Goal: Task Accomplishment & Management: Use online tool/utility

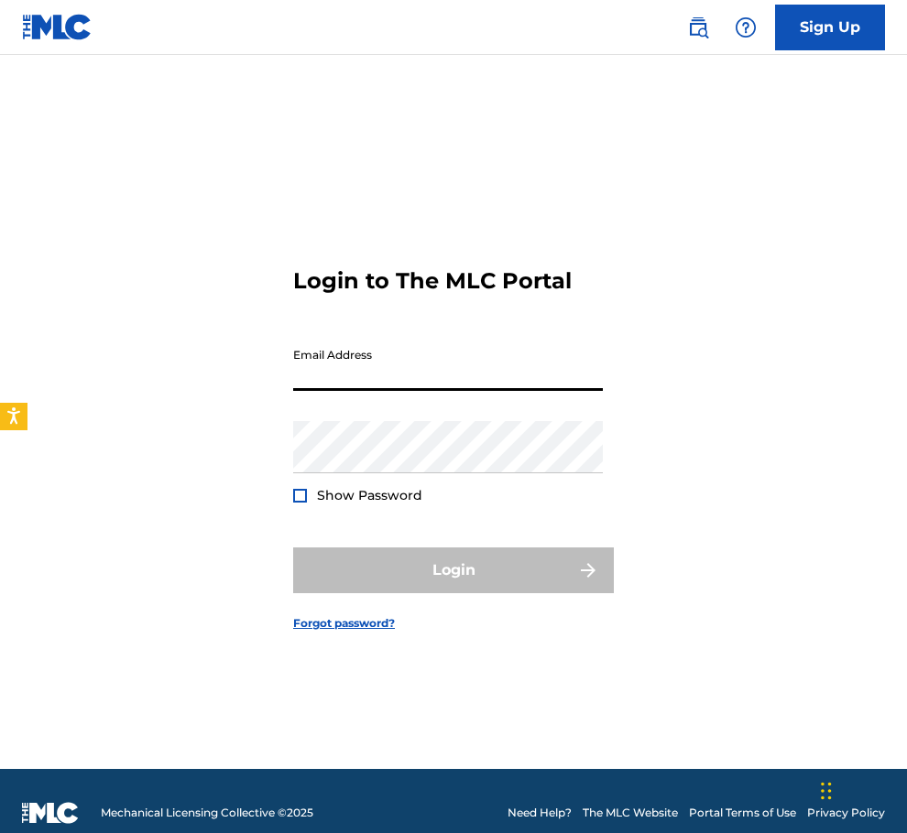
click at [393, 374] on input "Email Address" at bounding box center [448, 365] width 310 height 52
type input "[PERSON_NAME][EMAIL_ADDRESS][PERSON_NAME][DOMAIN_NAME]"
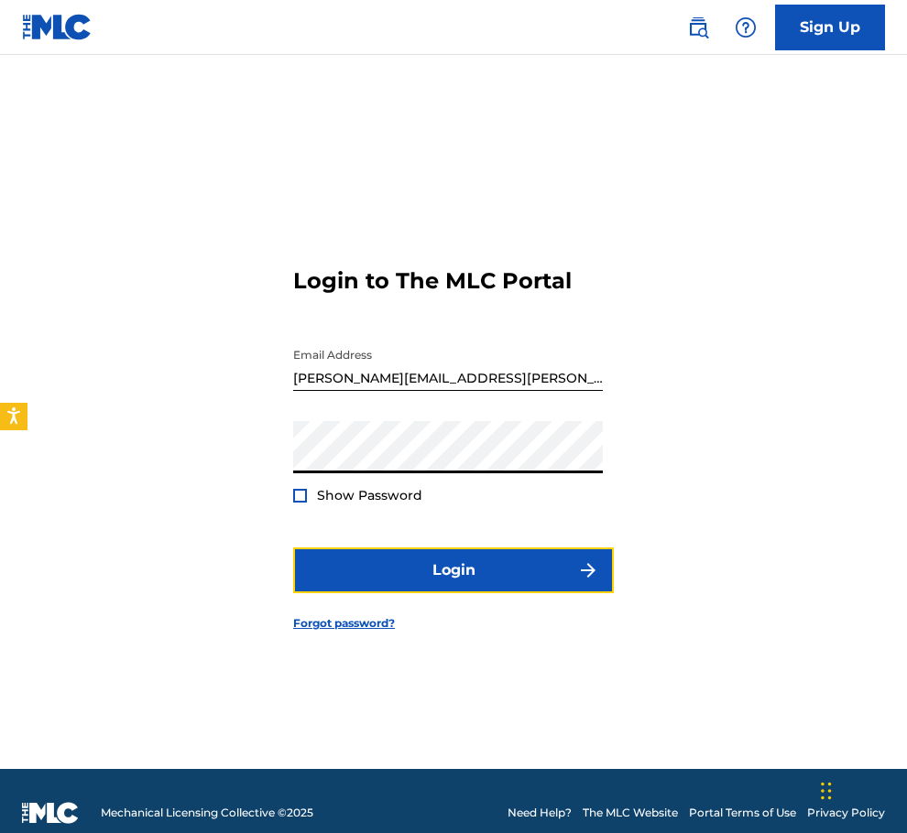
click at [457, 560] on button "Login" at bounding box center [453, 571] width 320 height 46
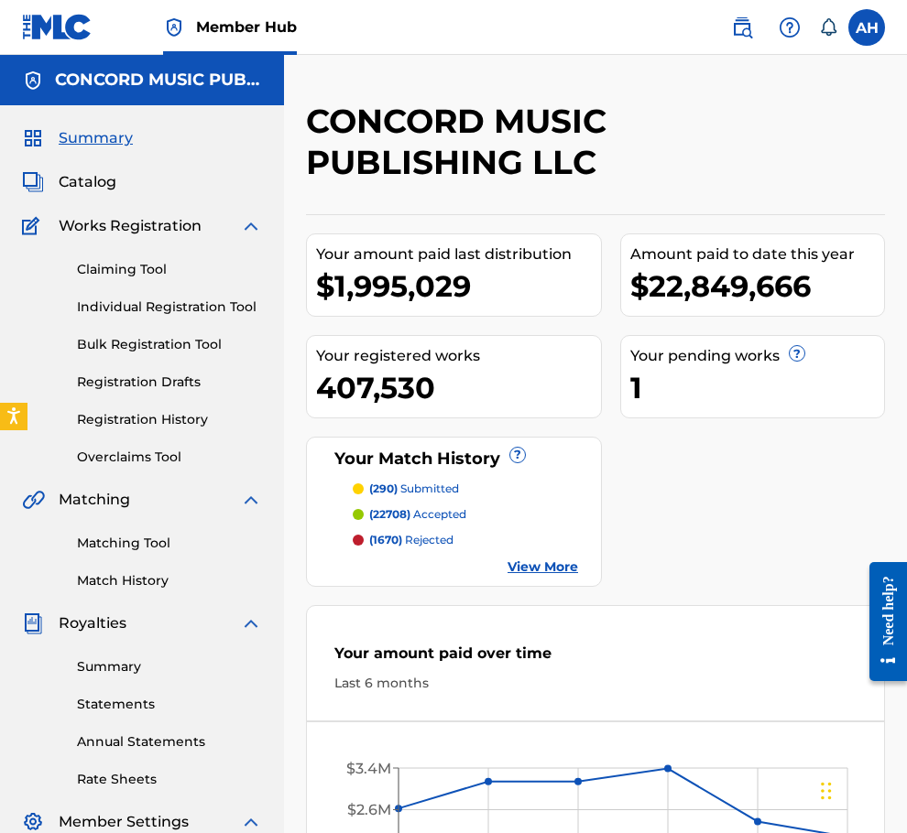
click at [710, 396] on div "1" at bounding box center [757, 387] width 254 height 41
click at [120, 317] on div "Claiming Tool Individual Registration Tool Bulk Registration Tool Registration …" at bounding box center [142, 352] width 240 height 230
click at [121, 306] on link "Individual Registration Tool" at bounding box center [169, 307] width 185 height 19
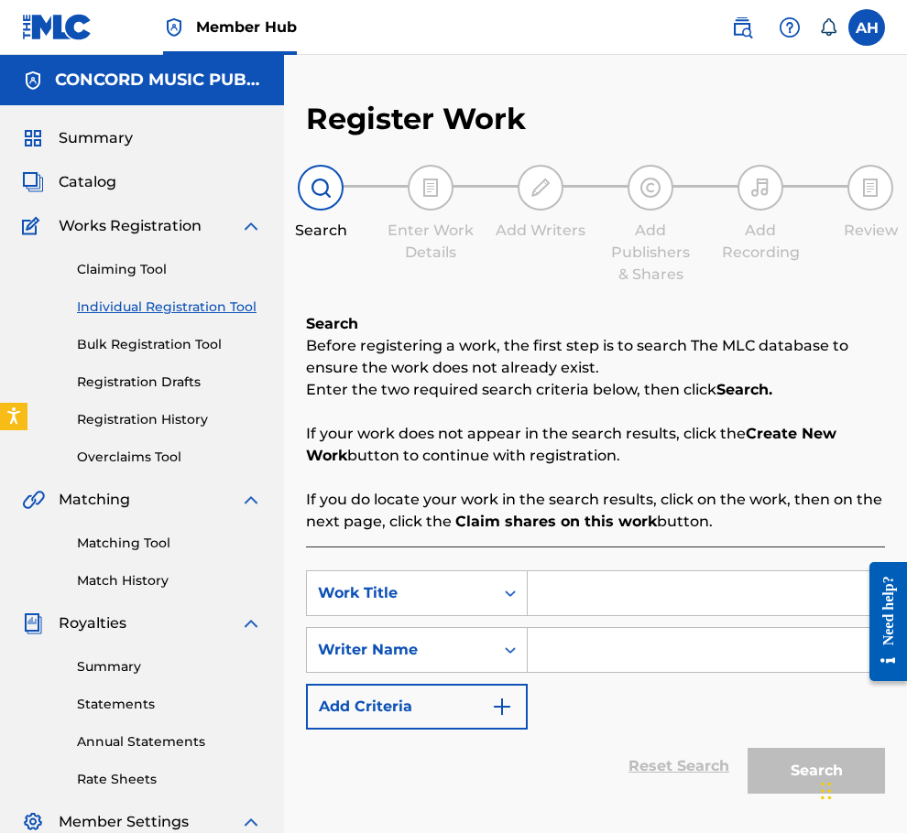
scroll to position [92, 0]
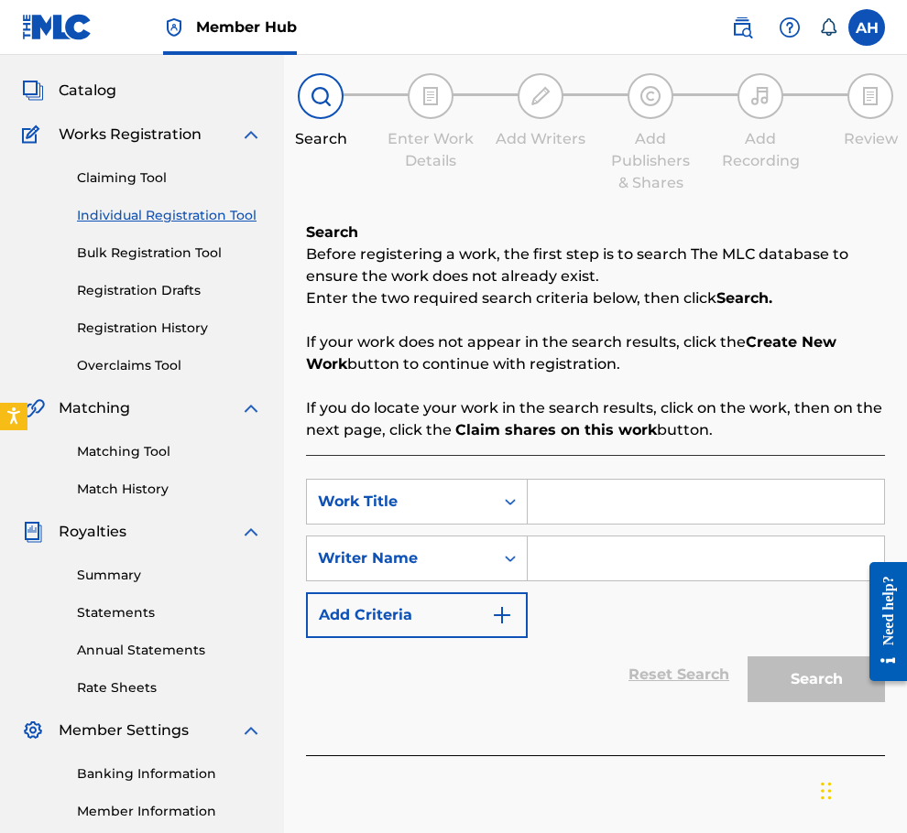
click at [618, 505] on input "Search Form" at bounding box center [705, 502] width 356 height 44
click at [105, 180] on link "Claiming Tool" at bounding box center [169, 177] width 185 height 19
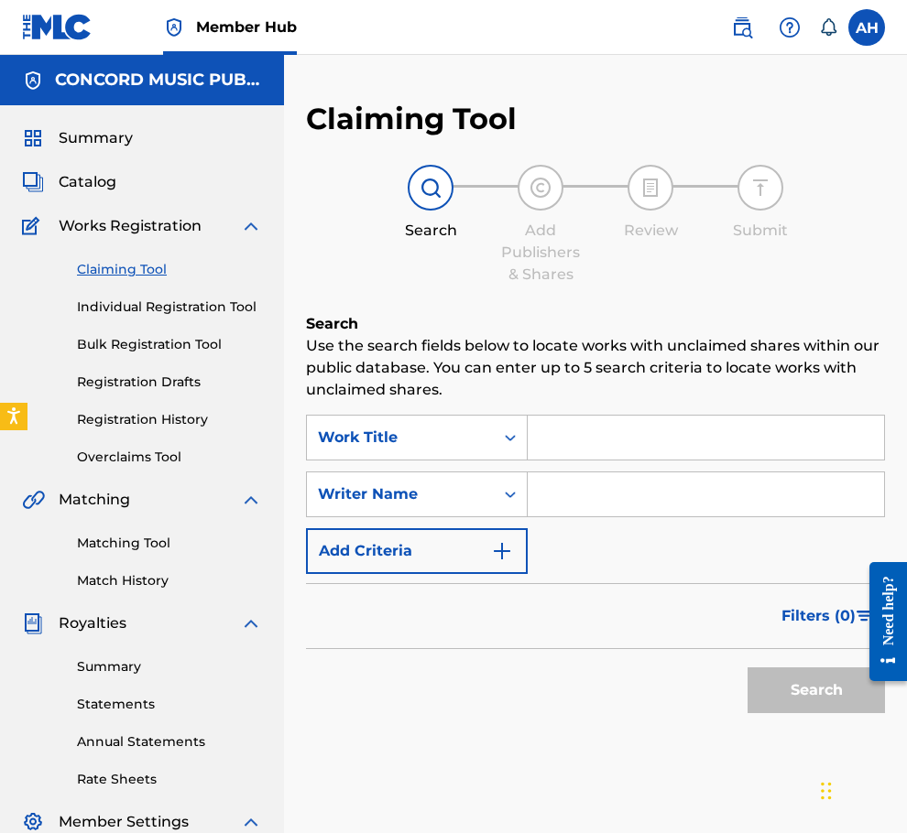
click at [118, 296] on div "Claiming Tool Individual Registration Tool Bulk Registration Tool Registration …" at bounding box center [142, 352] width 240 height 230
click at [126, 319] on div "Claiming Tool Individual Registration Tool Bulk Registration Tool Registration …" at bounding box center [142, 352] width 240 height 230
click at [136, 312] on link "Individual Registration Tool" at bounding box center [169, 307] width 185 height 19
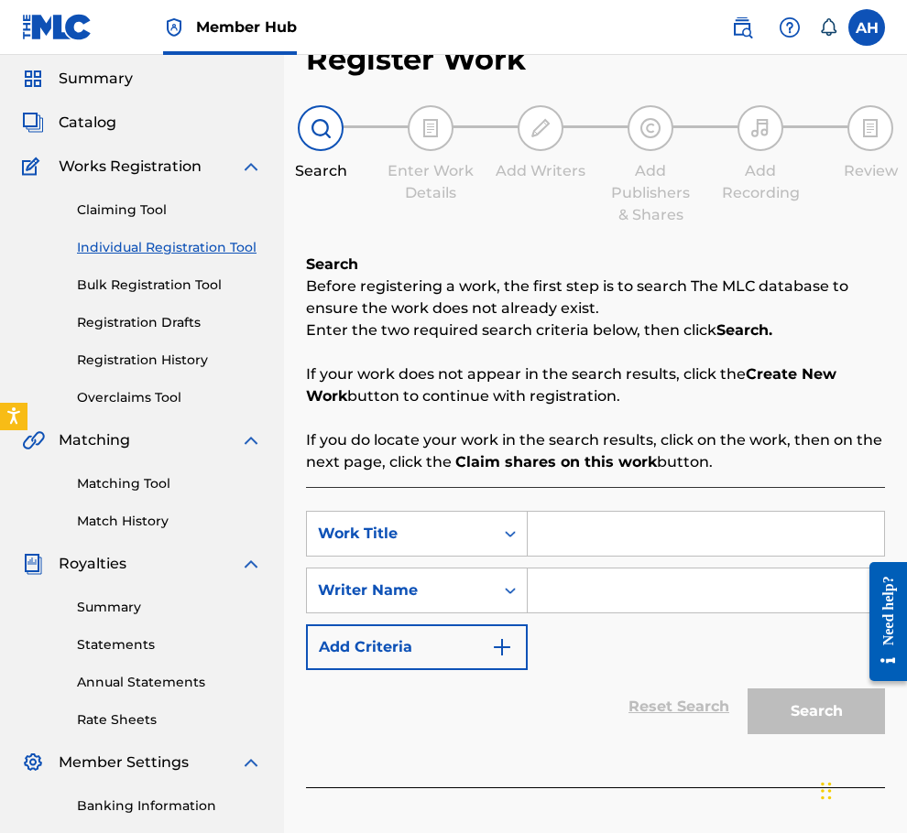
scroll to position [92, 0]
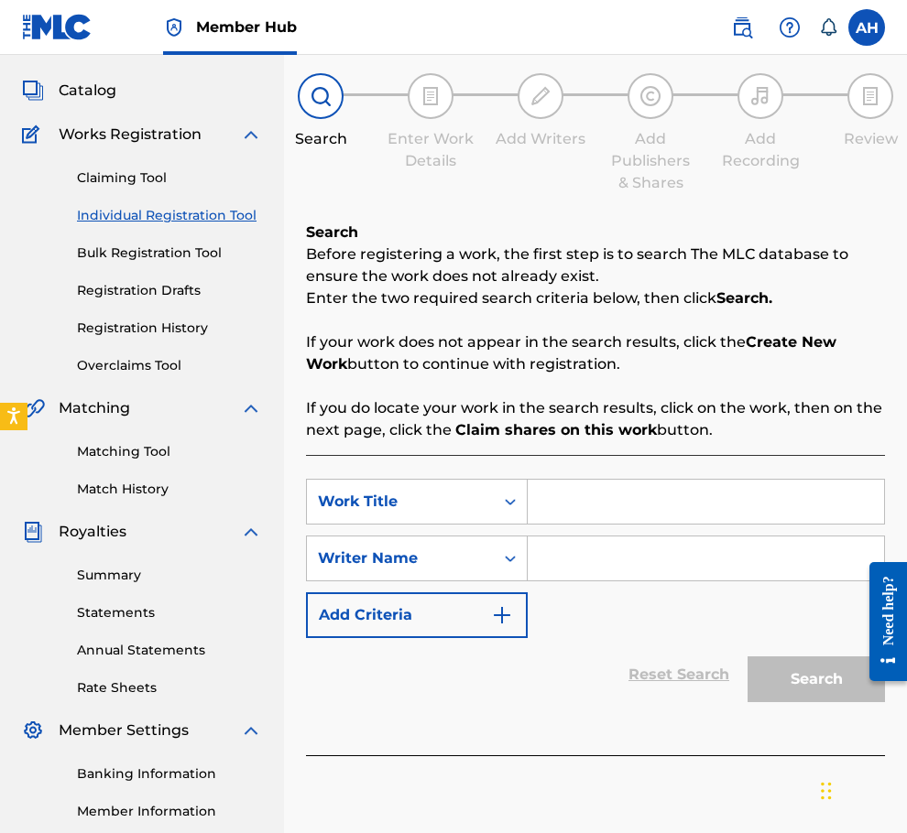
click at [606, 516] on input "Search Form" at bounding box center [705, 502] width 356 height 44
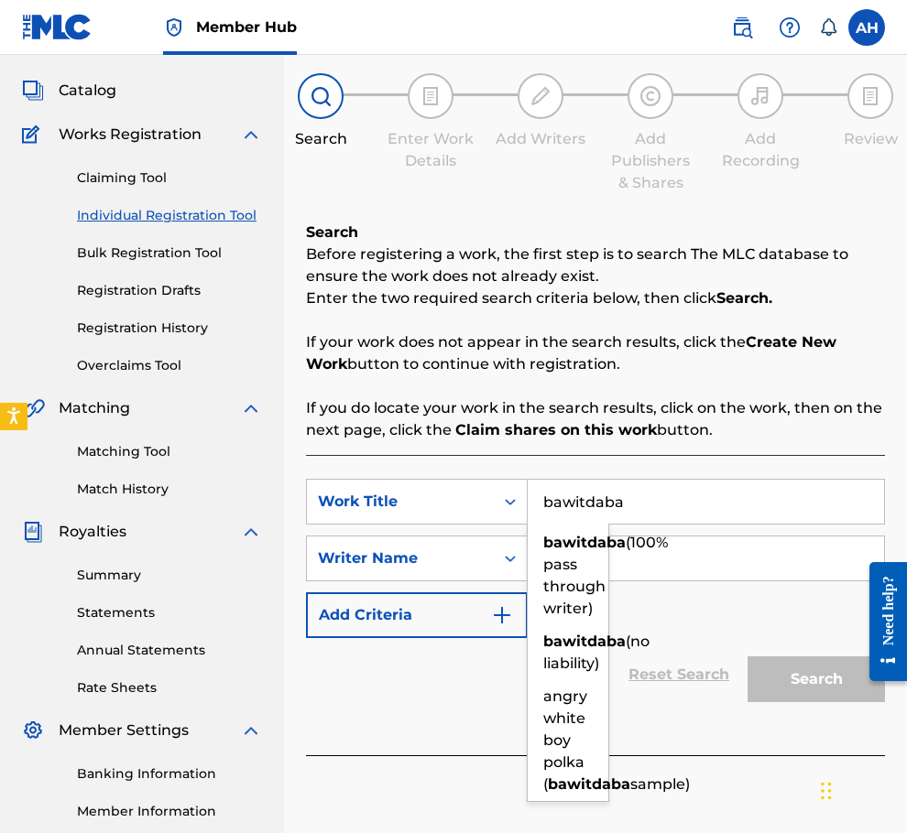
type input "bawitdaba"
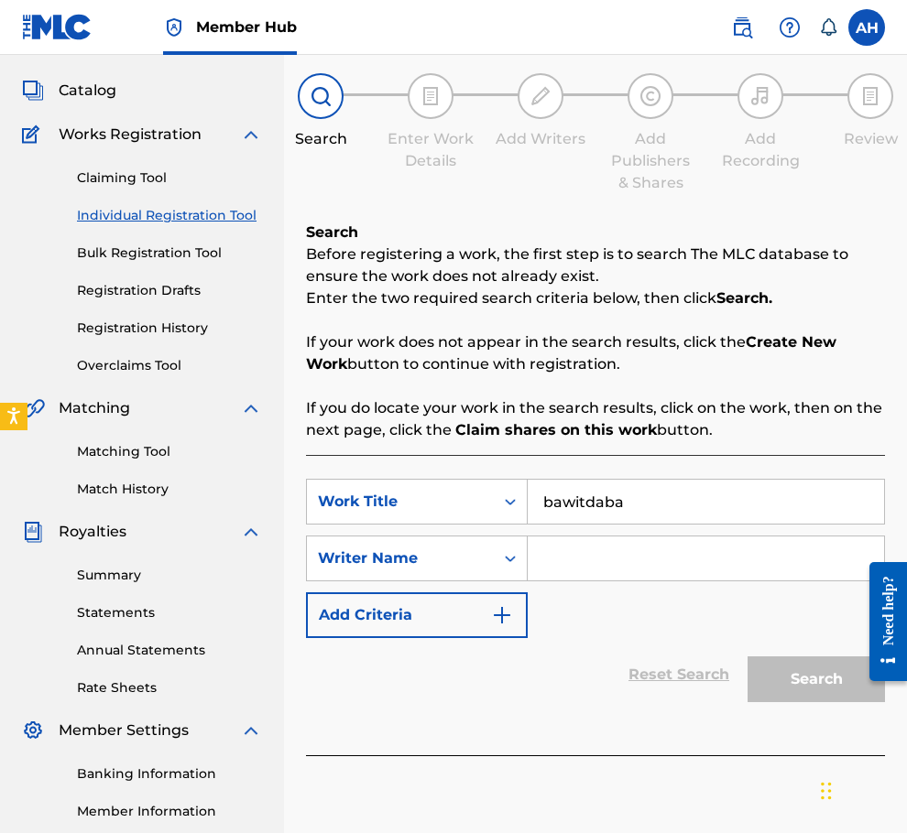
click at [667, 567] on input "Search Form" at bounding box center [705, 559] width 356 height 44
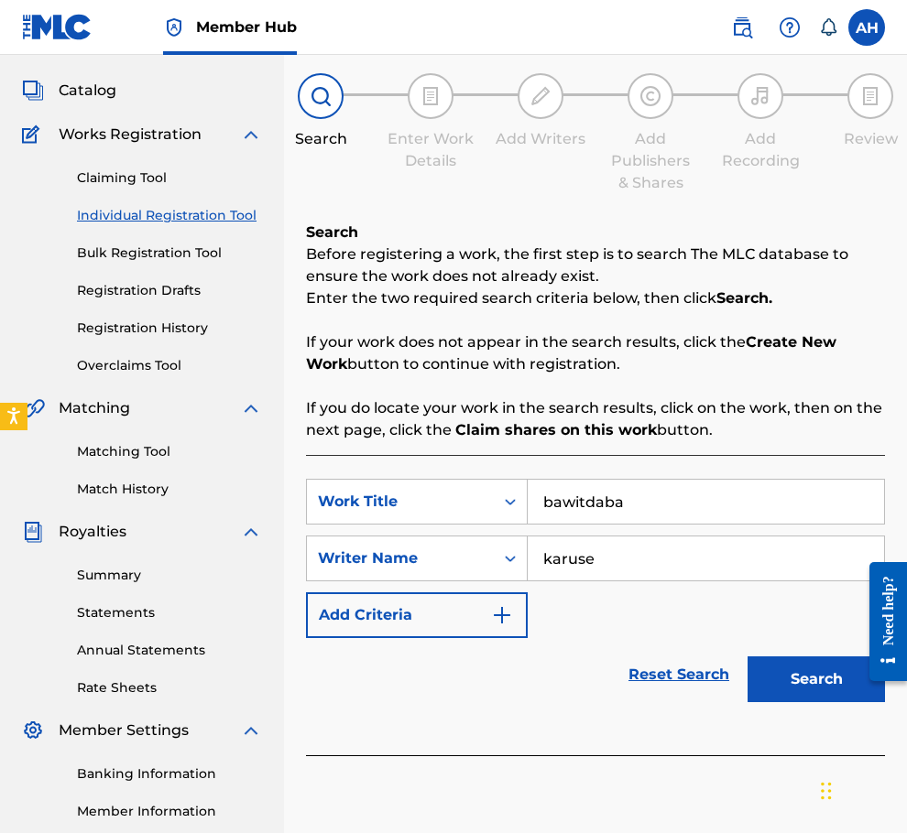
click at [747, 657] on button "Search" at bounding box center [815, 680] width 137 height 46
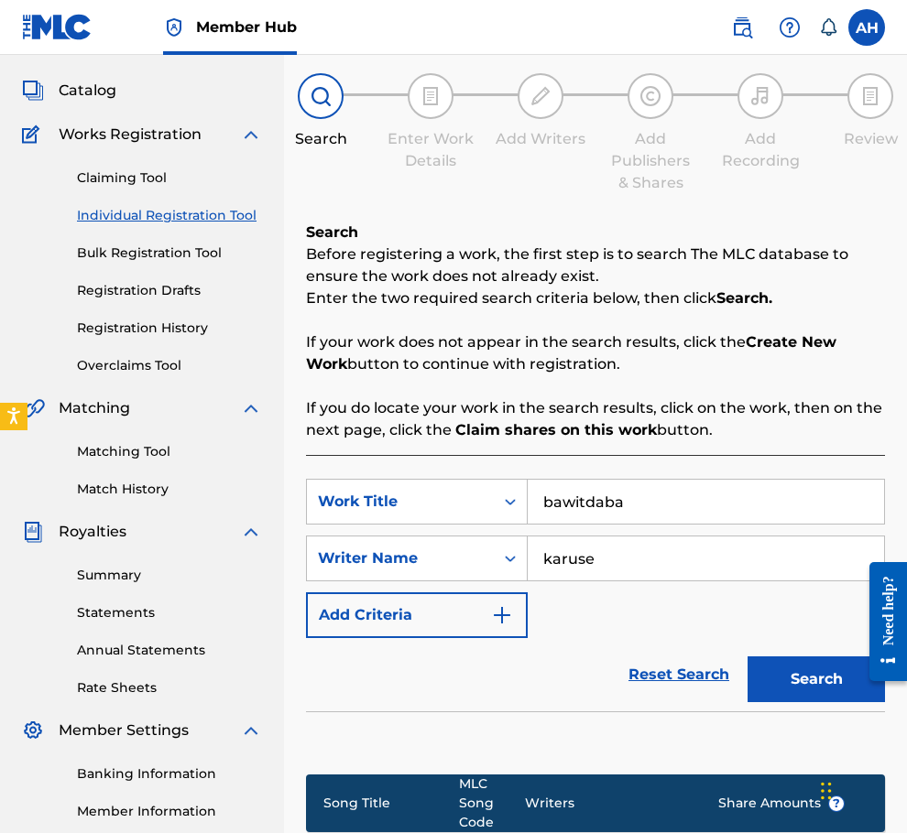
click at [667, 567] on input "karuse" at bounding box center [705, 559] width 356 height 44
type input "[PERSON_NAME]"
click at [747, 657] on button "Search" at bounding box center [815, 680] width 137 height 46
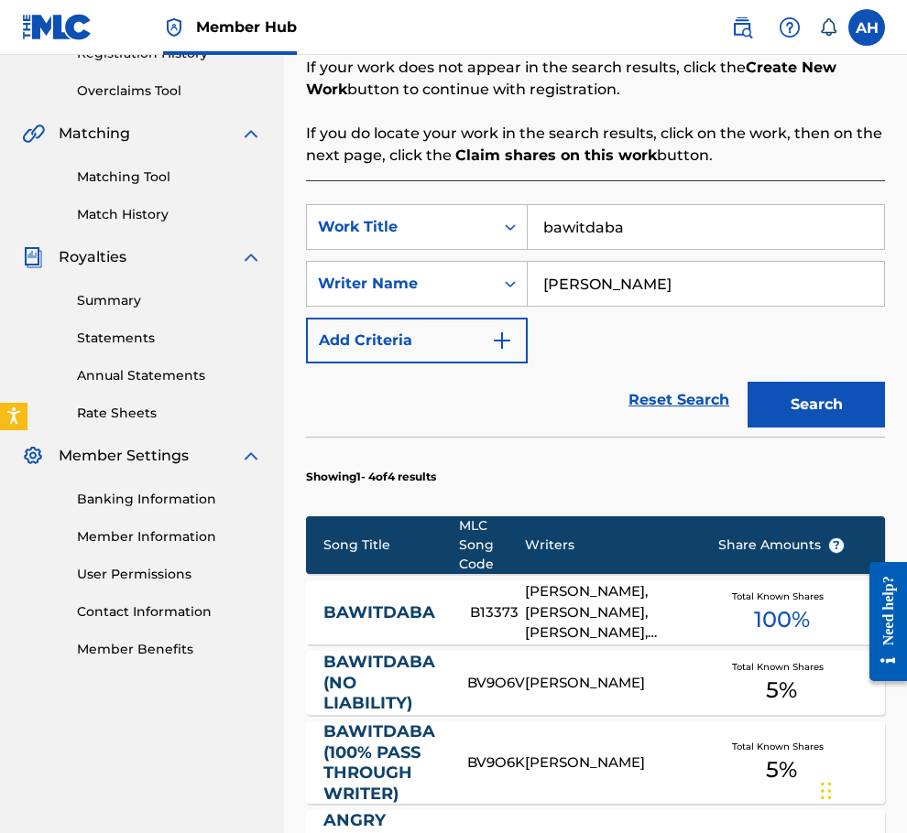
scroll to position [458, 0]
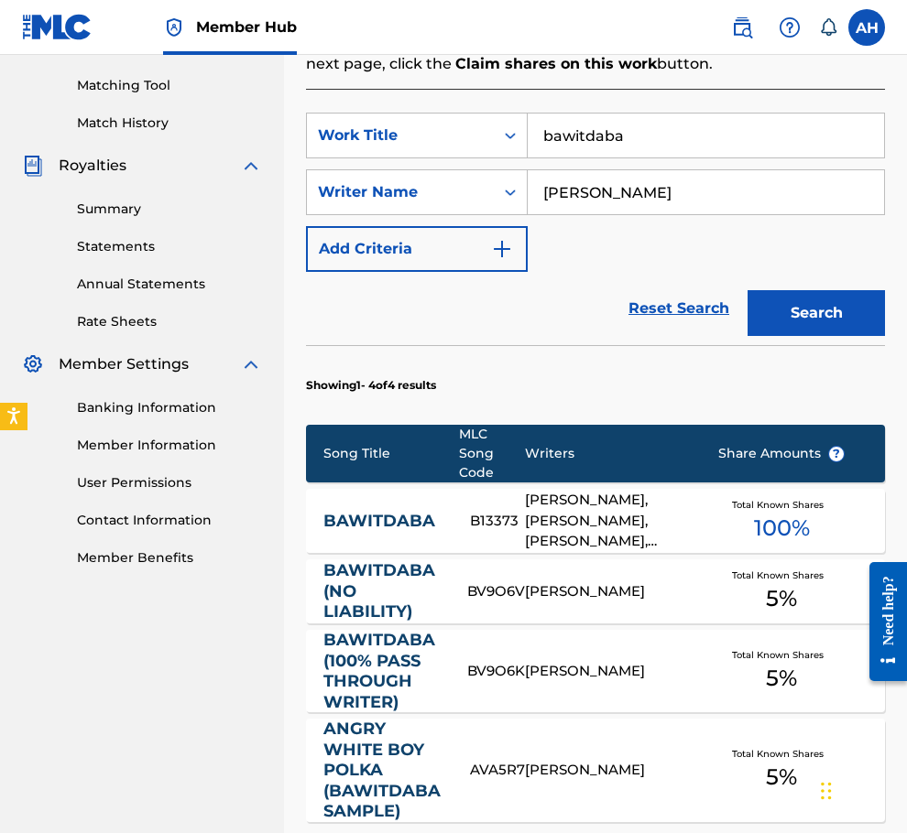
click at [741, 505] on div "Total Known Shares 100 %" at bounding box center [781, 522] width 183 height 56
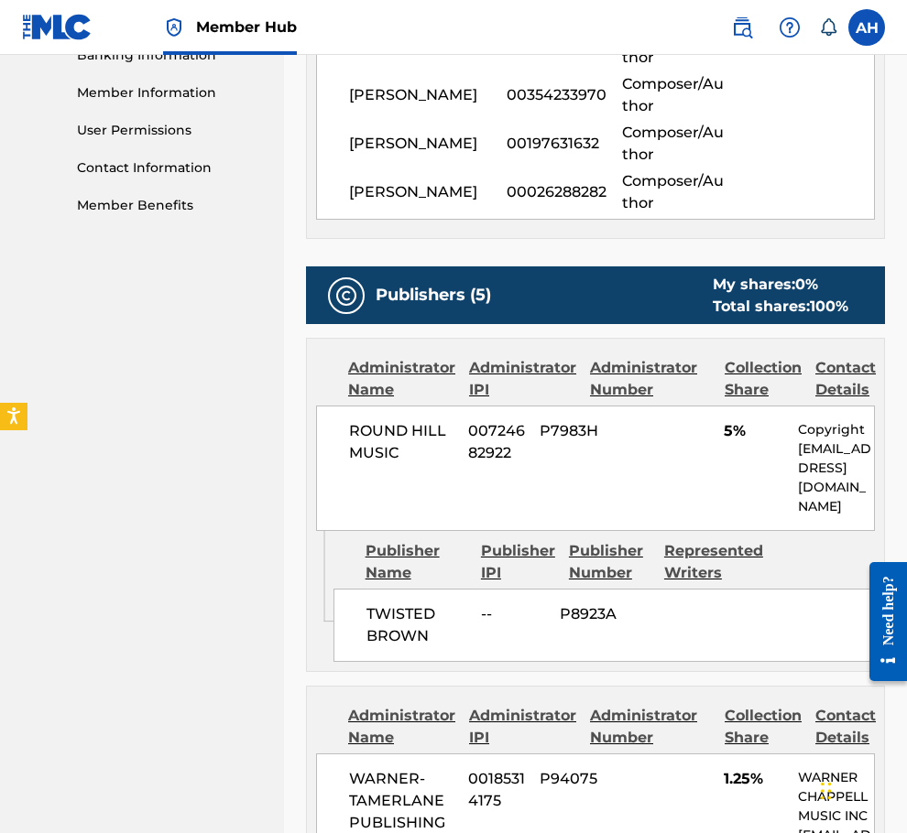
scroll to position [824, 0]
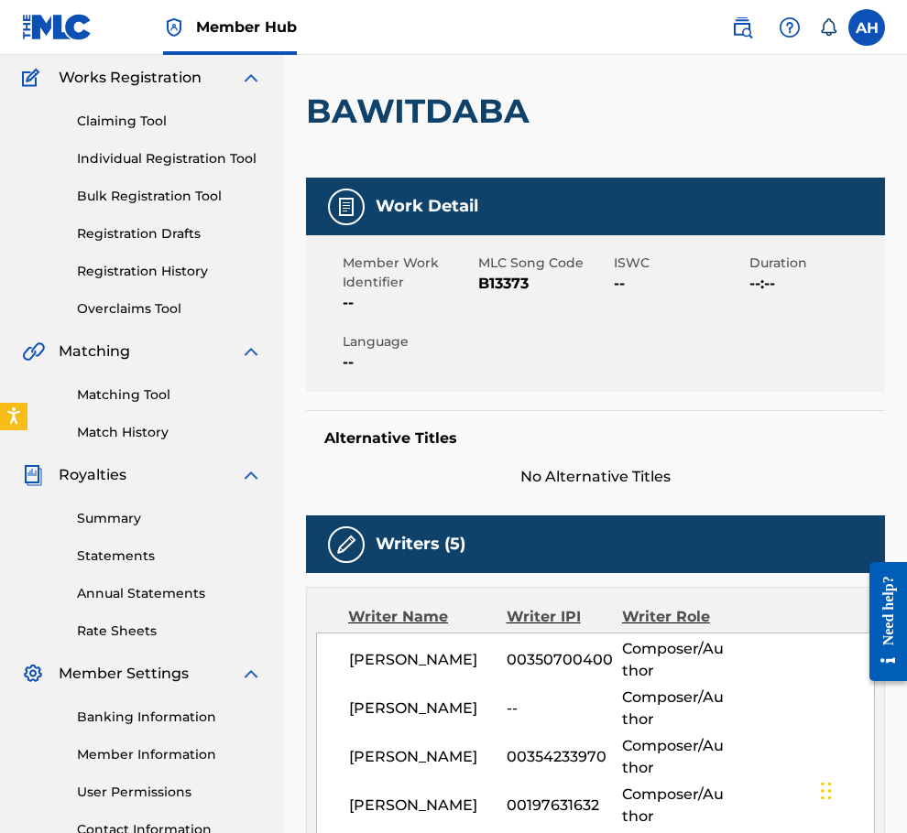
scroll to position [92, 0]
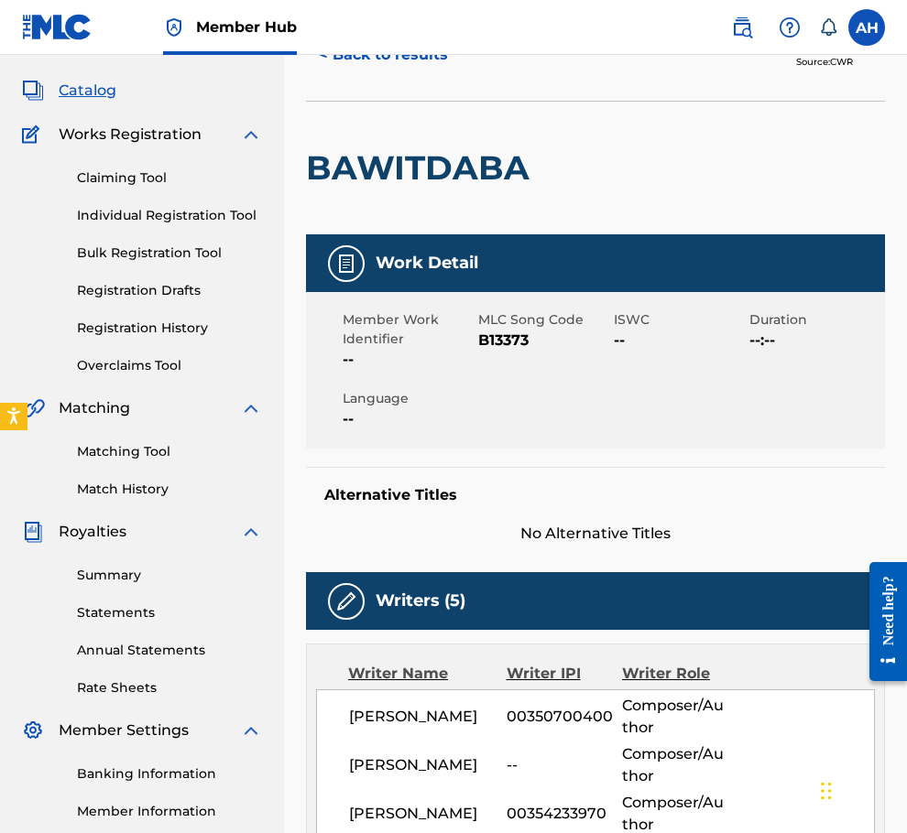
click at [505, 334] on span "B13373" at bounding box center [543, 341] width 131 height 22
copy span "B13373"
click at [493, 339] on span "B13373" at bounding box center [543, 341] width 131 height 22
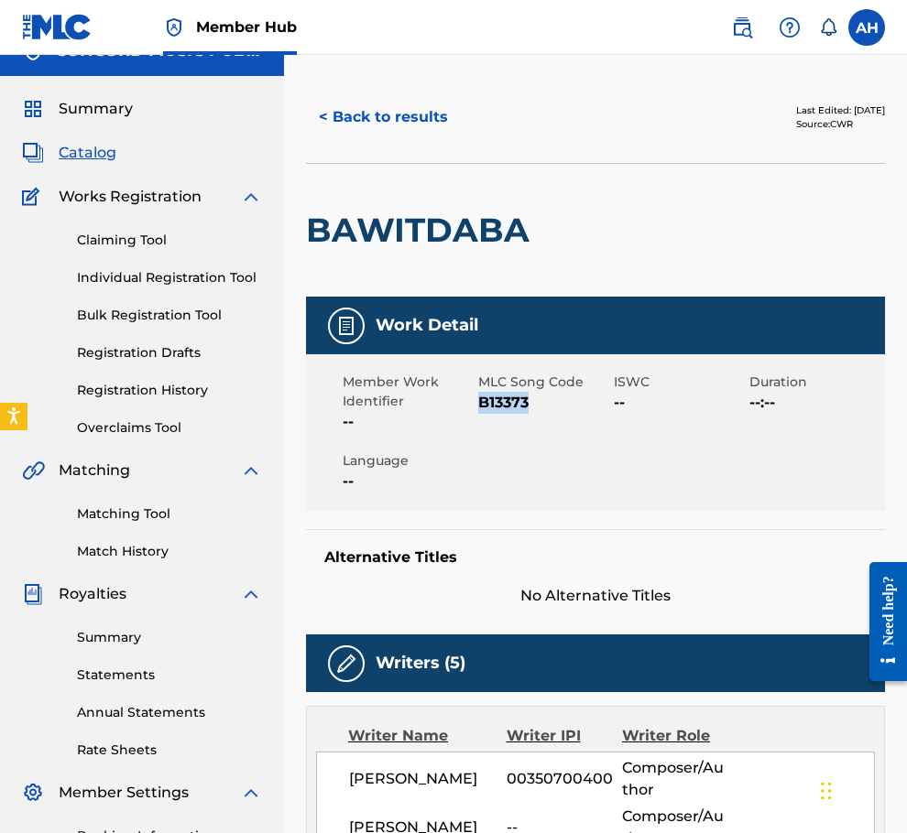
scroll to position [0, 0]
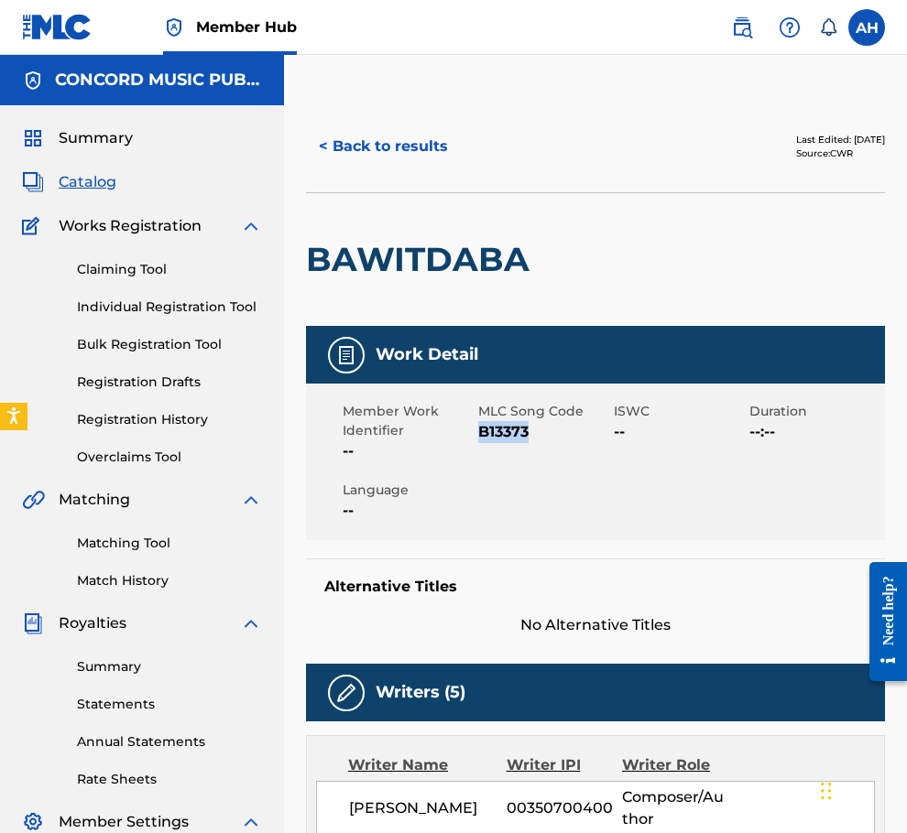
click at [375, 148] on button "< Back to results" at bounding box center [383, 147] width 155 height 46
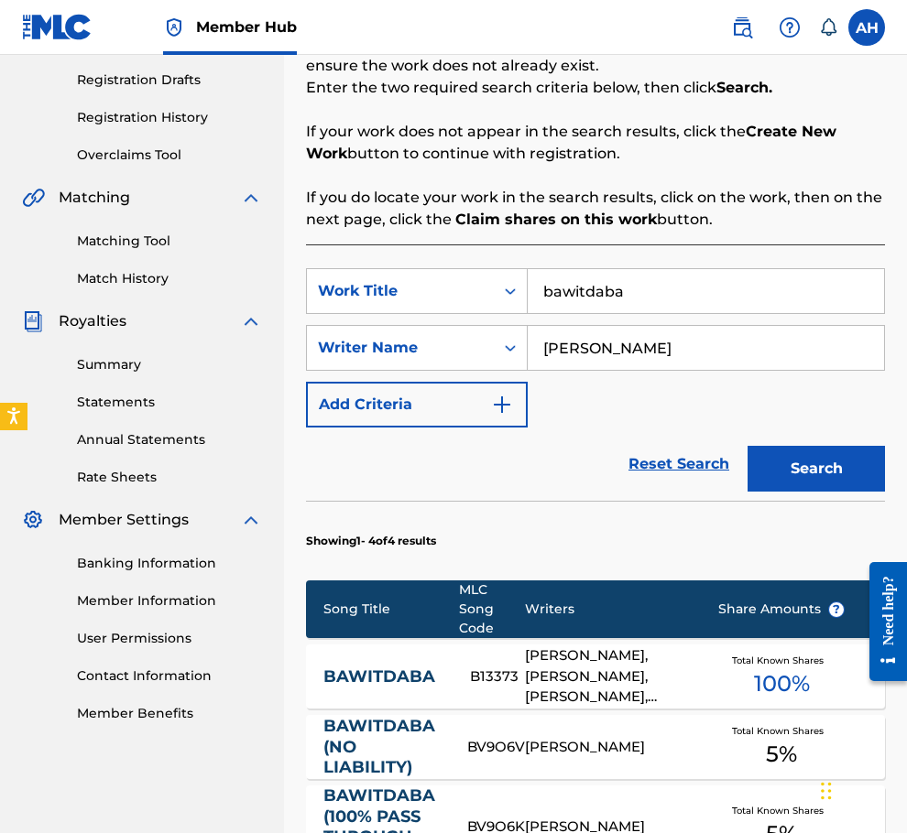
click at [596, 302] on input "bawitdaba" at bounding box center [705, 291] width 356 height 44
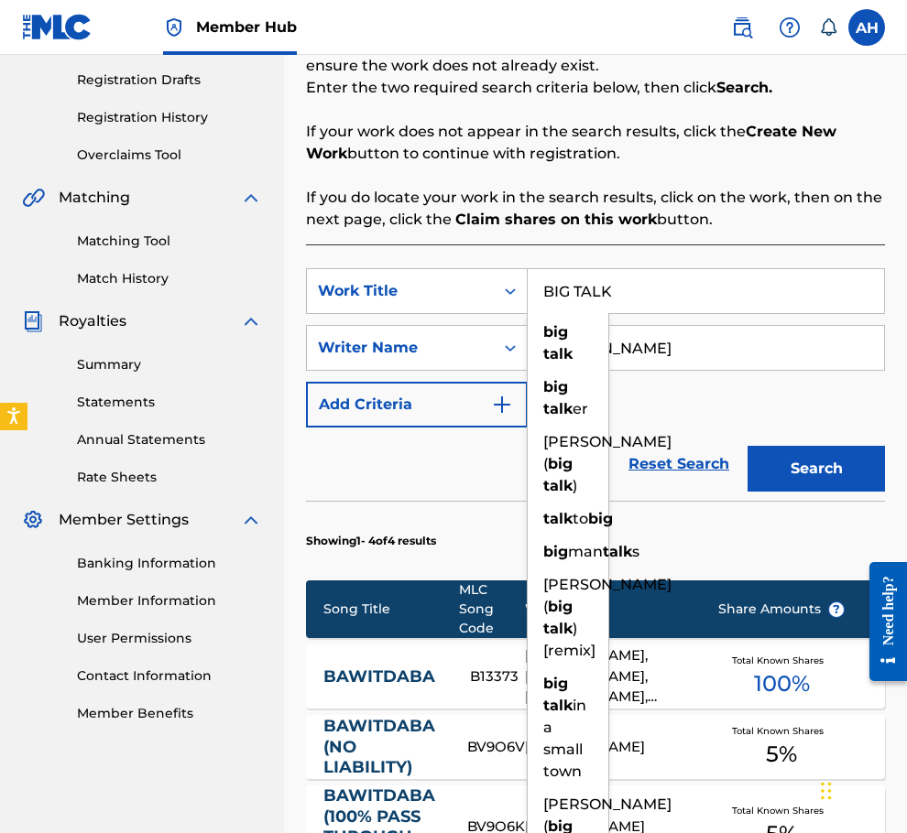
type input "BIG TALK"
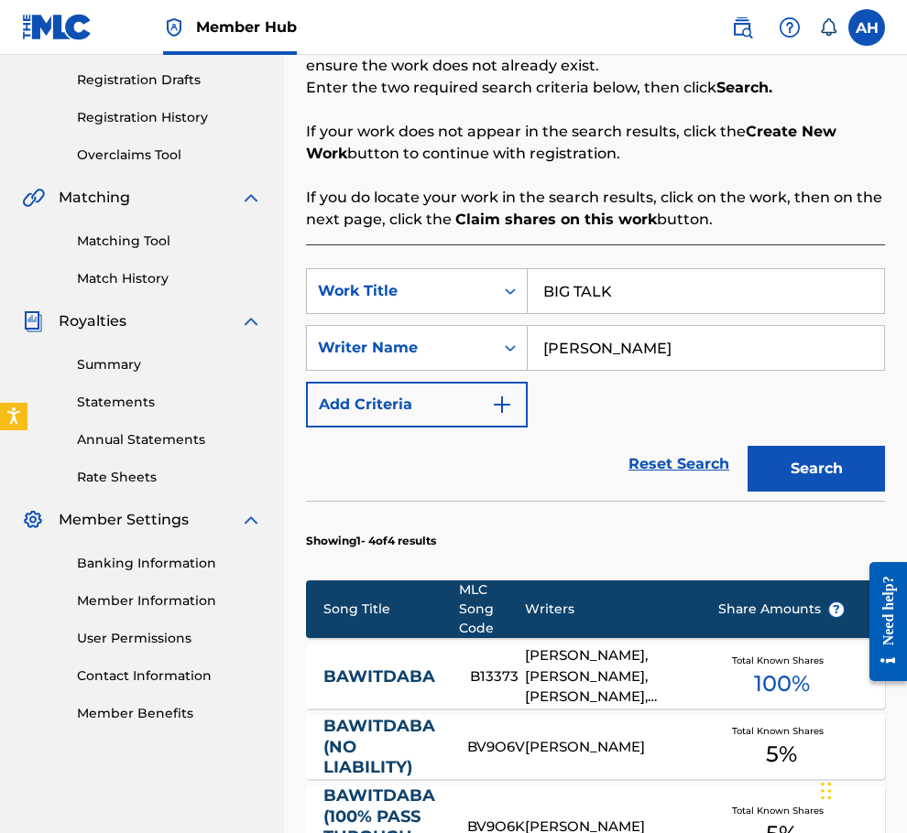
click at [672, 354] on input "[PERSON_NAME]" at bounding box center [705, 348] width 356 height 44
click at [747, 446] on button "Search" at bounding box center [815, 469] width 137 height 46
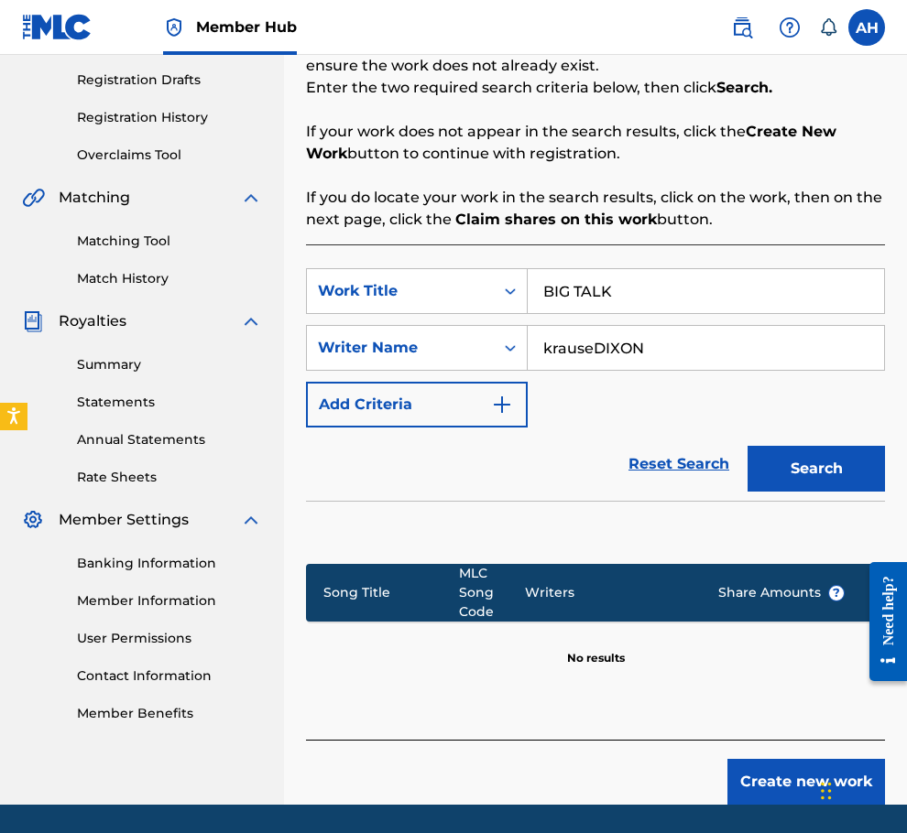
click at [592, 361] on input "krauseDIXON" at bounding box center [705, 348] width 356 height 44
type input "[PERSON_NAME]"
click at [747, 446] on button "Search" at bounding box center [815, 469] width 137 height 46
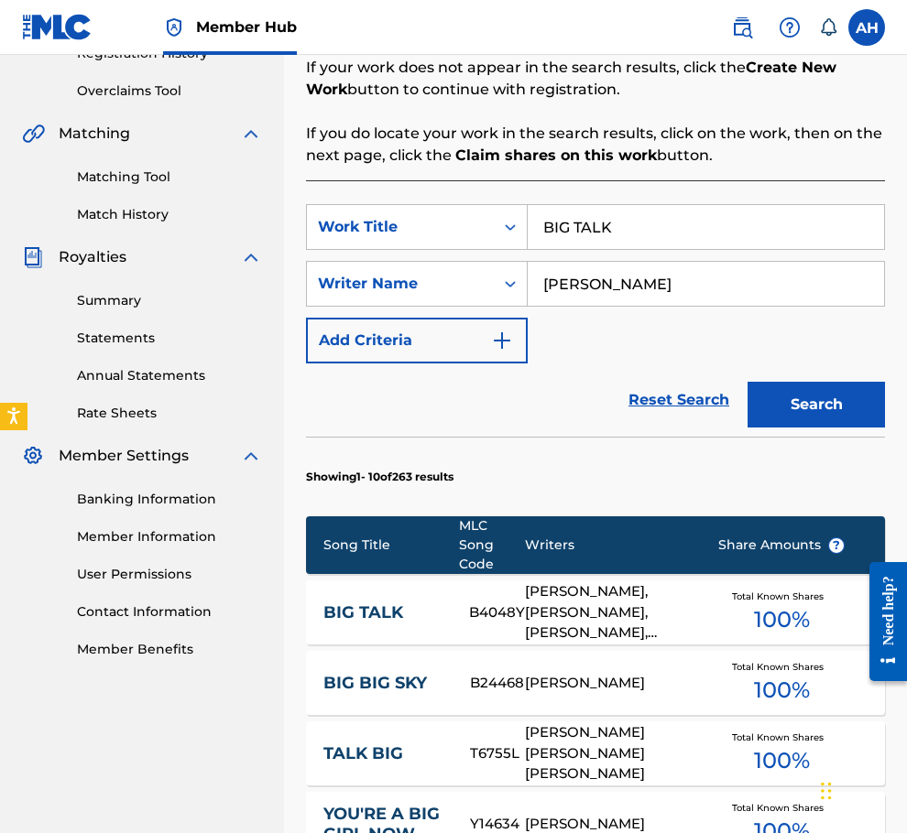
scroll to position [394, 0]
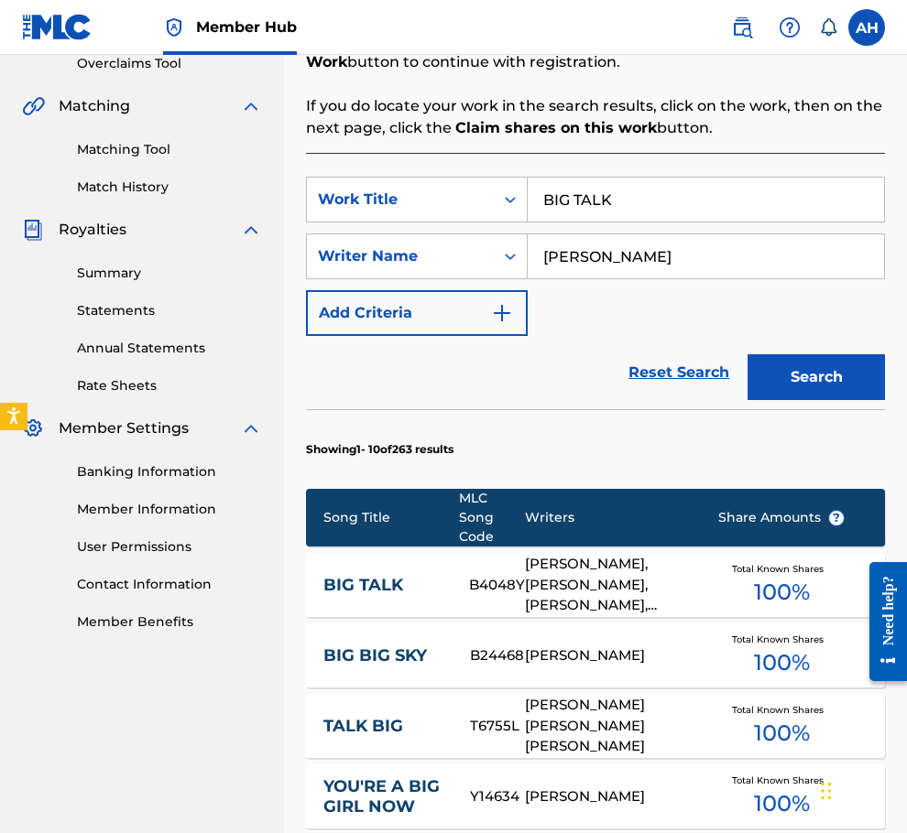
click at [606, 575] on div "[PERSON_NAME], [PERSON_NAME], [PERSON_NAME], [PERSON_NAME], [PERSON_NAME]" at bounding box center [607, 585] width 165 height 62
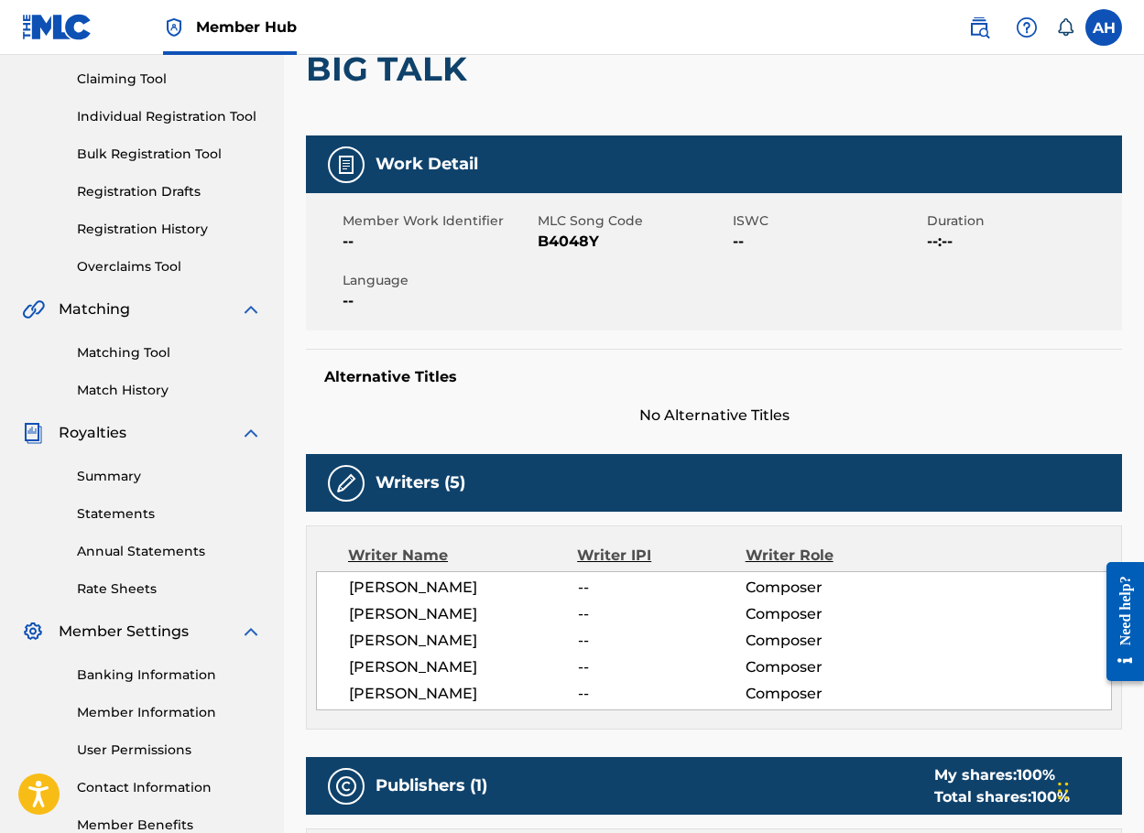
scroll to position [183, 0]
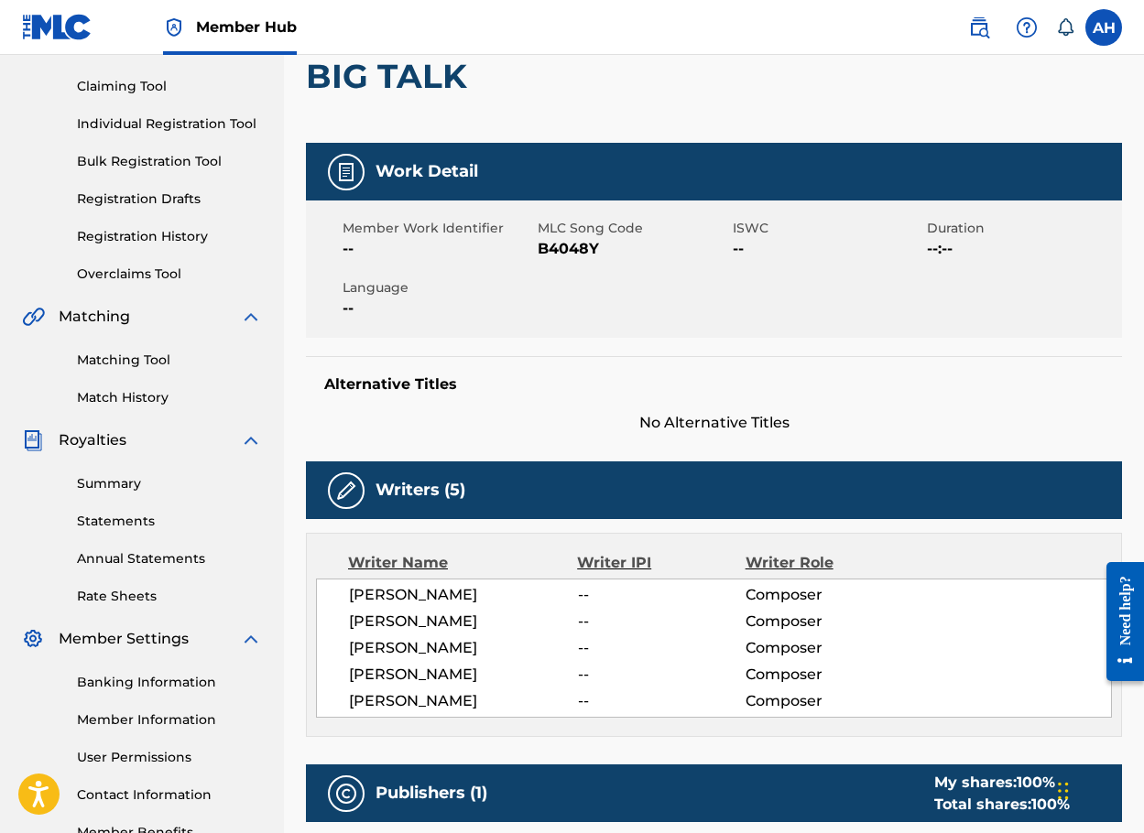
click at [550, 248] on span "B4048Y" at bounding box center [633, 249] width 190 height 22
copy span "B4048Y"
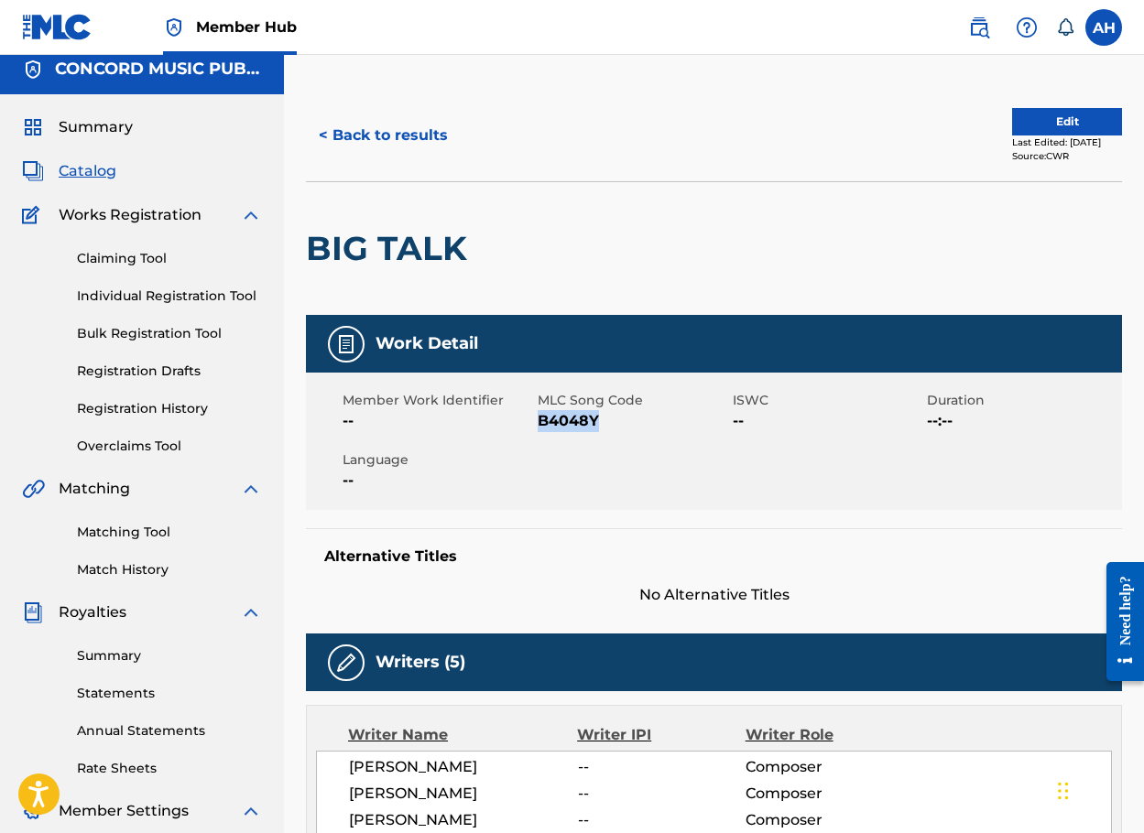
scroll to position [0, 0]
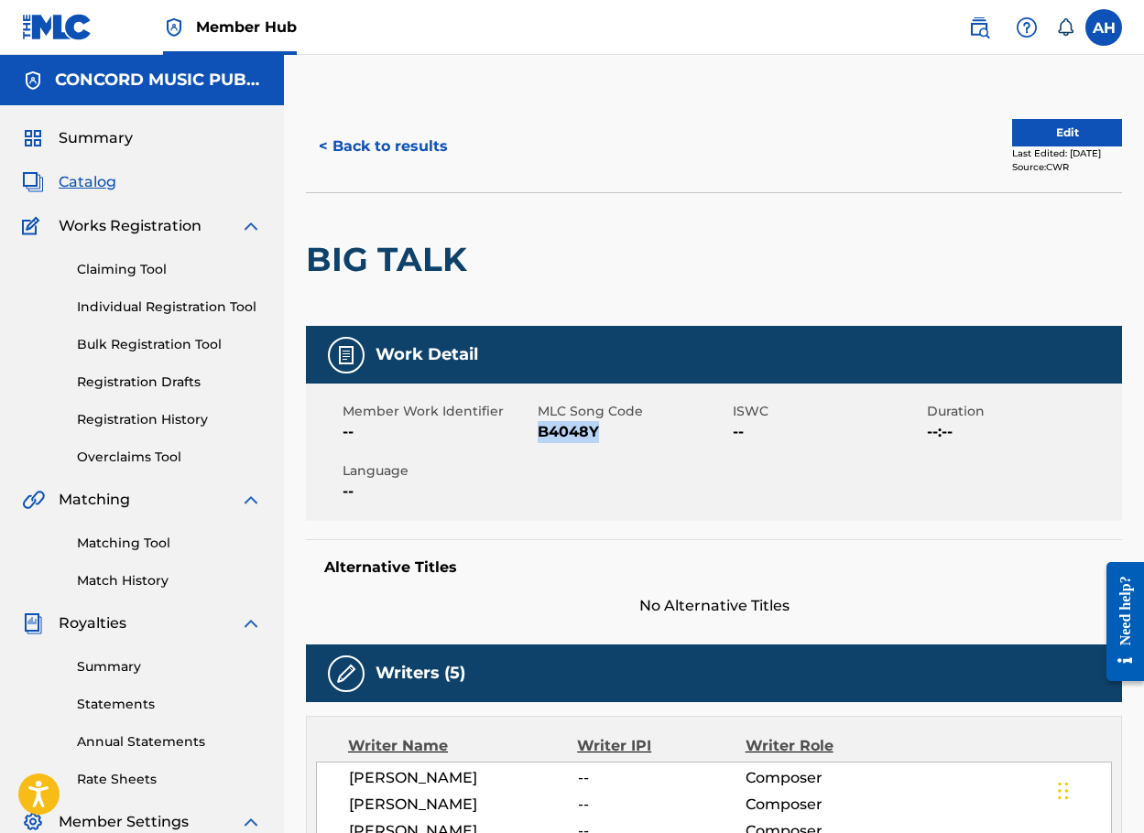
click at [364, 127] on button "< Back to results" at bounding box center [383, 147] width 155 height 46
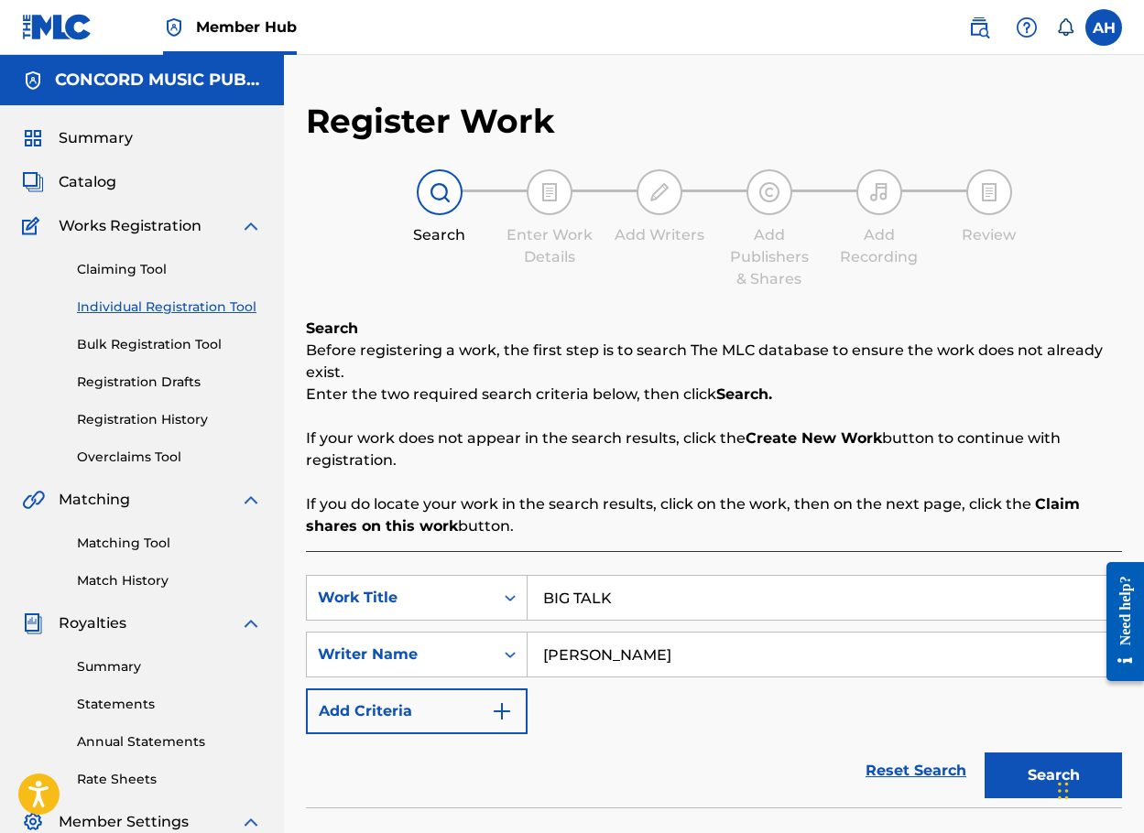
scroll to position [302, 0]
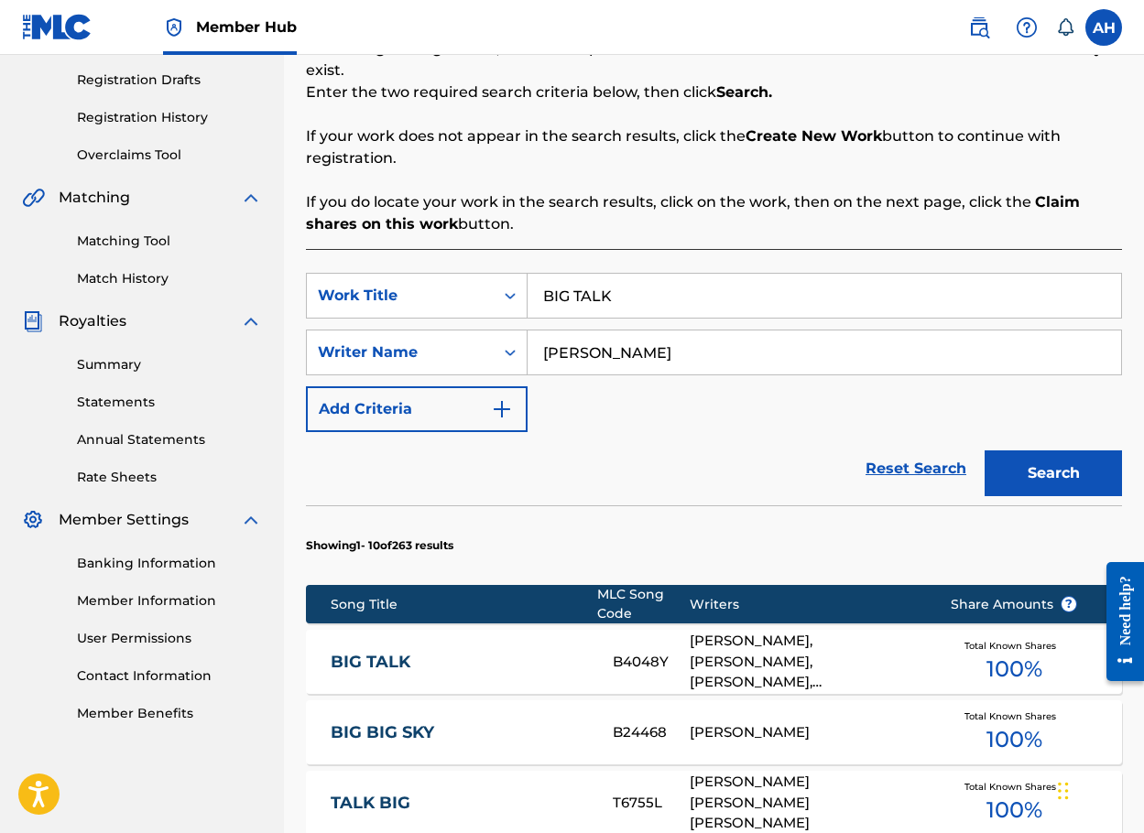
click at [675, 283] on input "BIG TALK" at bounding box center [823, 296] width 593 height 44
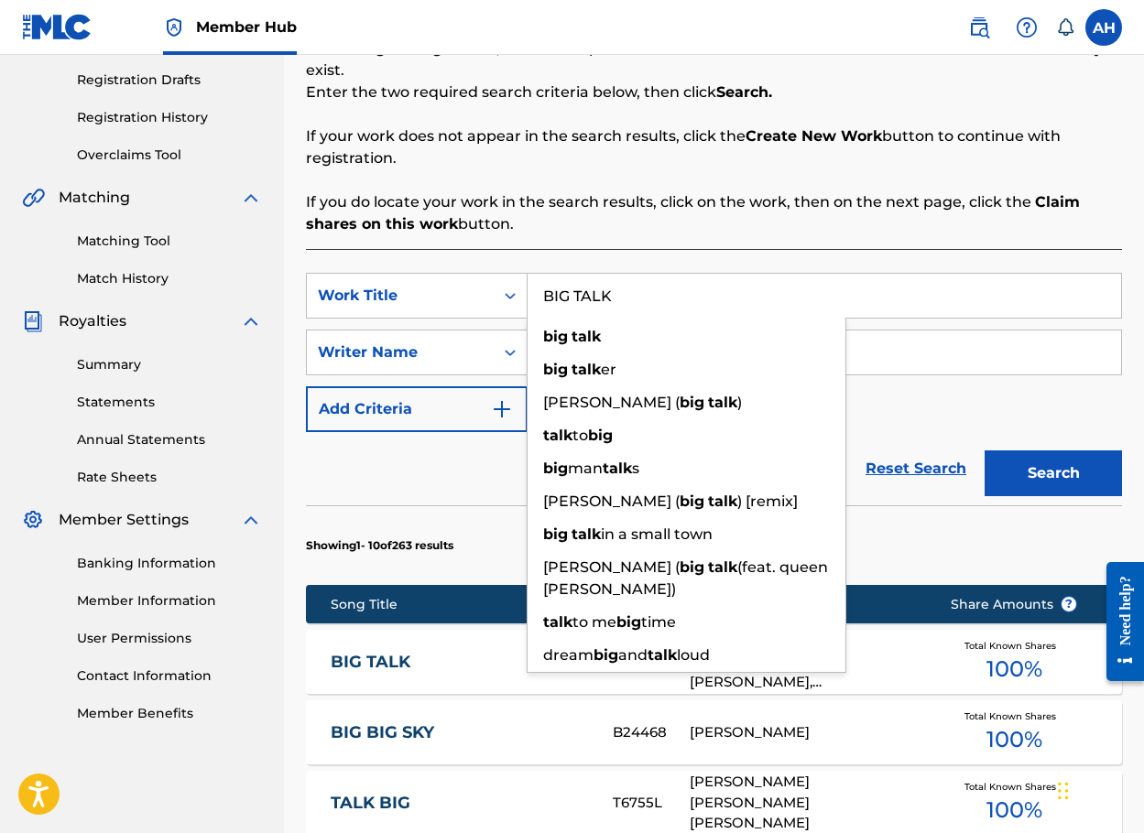
click at [675, 283] on input "BIG TALK" at bounding box center [823, 296] width 593 height 44
paste input "[PERSON_NAME]"
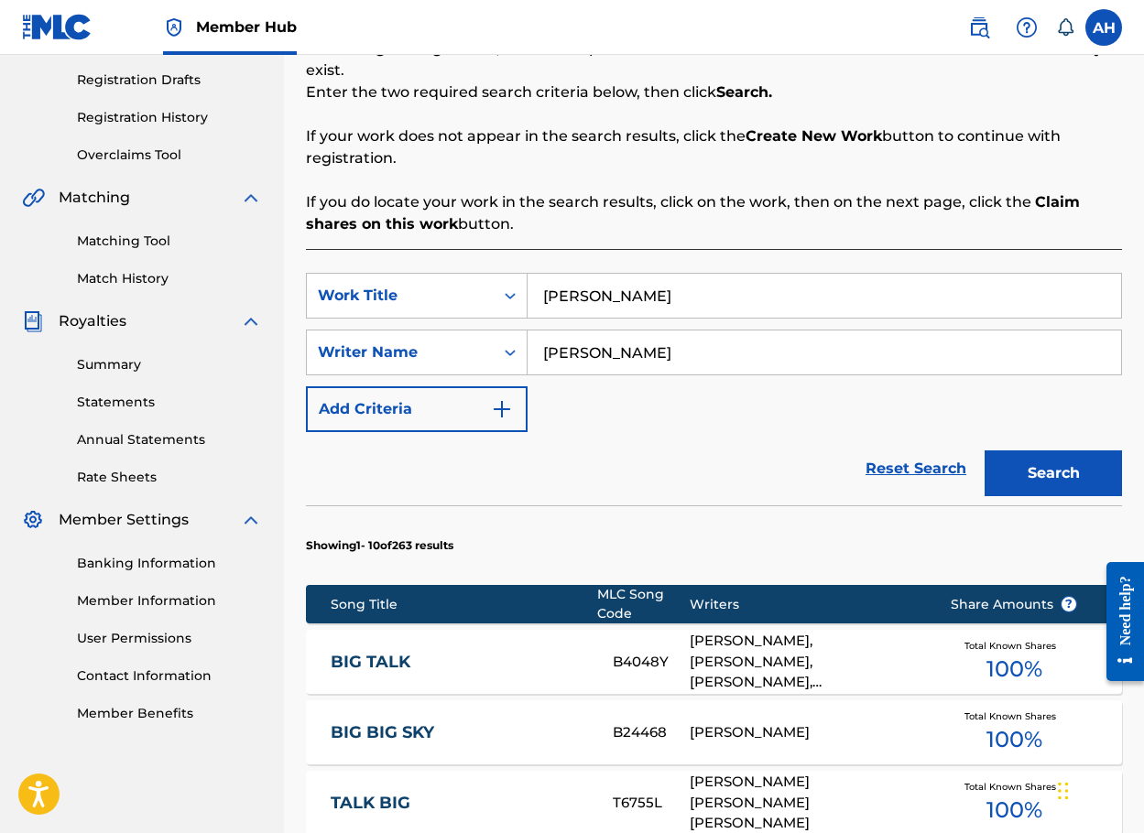
click at [672, 302] on input "[PERSON_NAME]" at bounding box center [823, 296] width 593 height 44
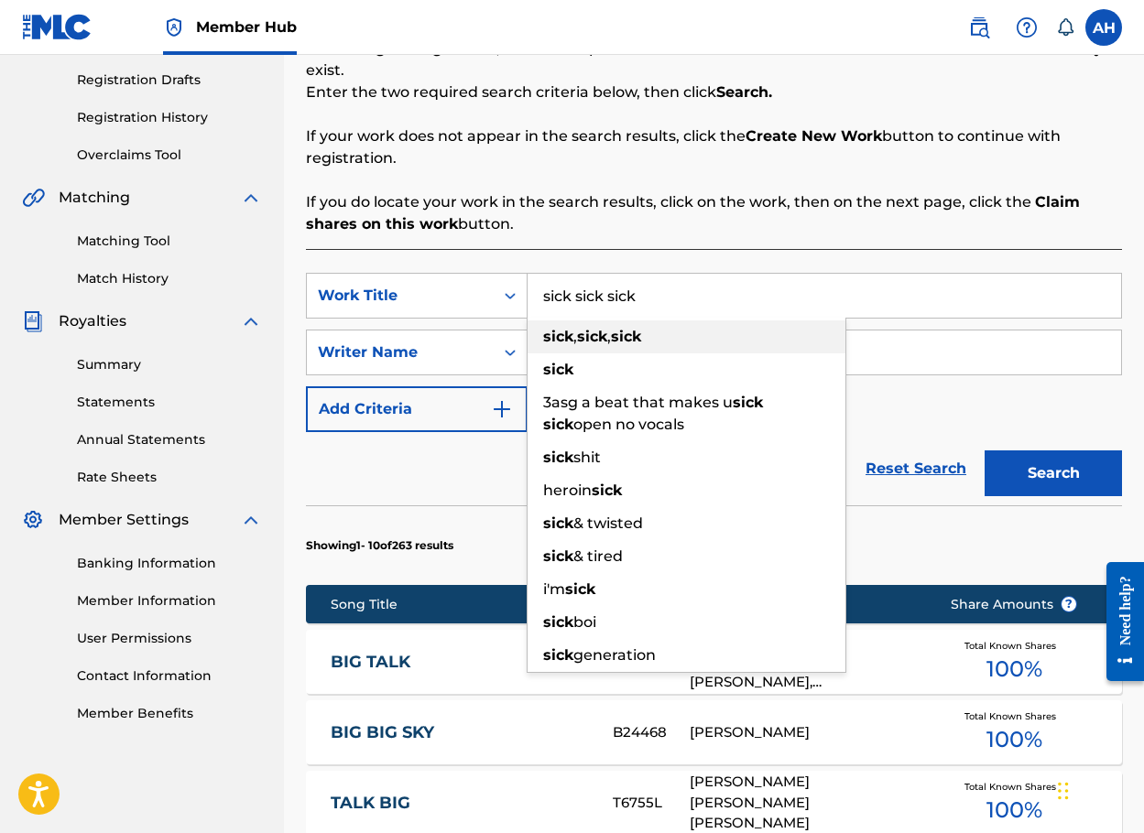
click at [689, 324] on div "sick , sick , sick" at bounding box center [686, 336] width 318 height 33
type input "sick, sick, sick"
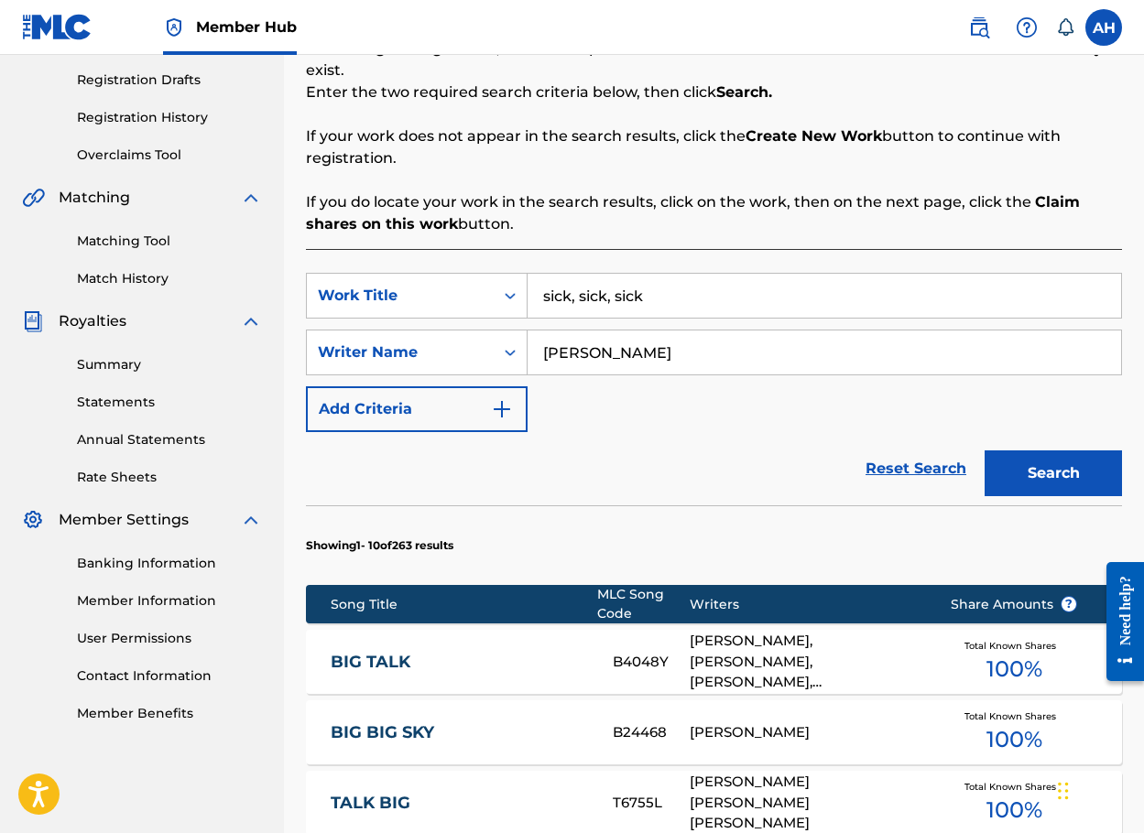
click at [660, 341] on input "[PERSON_NAME]" at bounding box center [823, 353] width 593 height 44
type input "[PERSON_NAME]"
click at [906, 451] on button "Search" at bounding box center [1052, 474] width 137 height 46
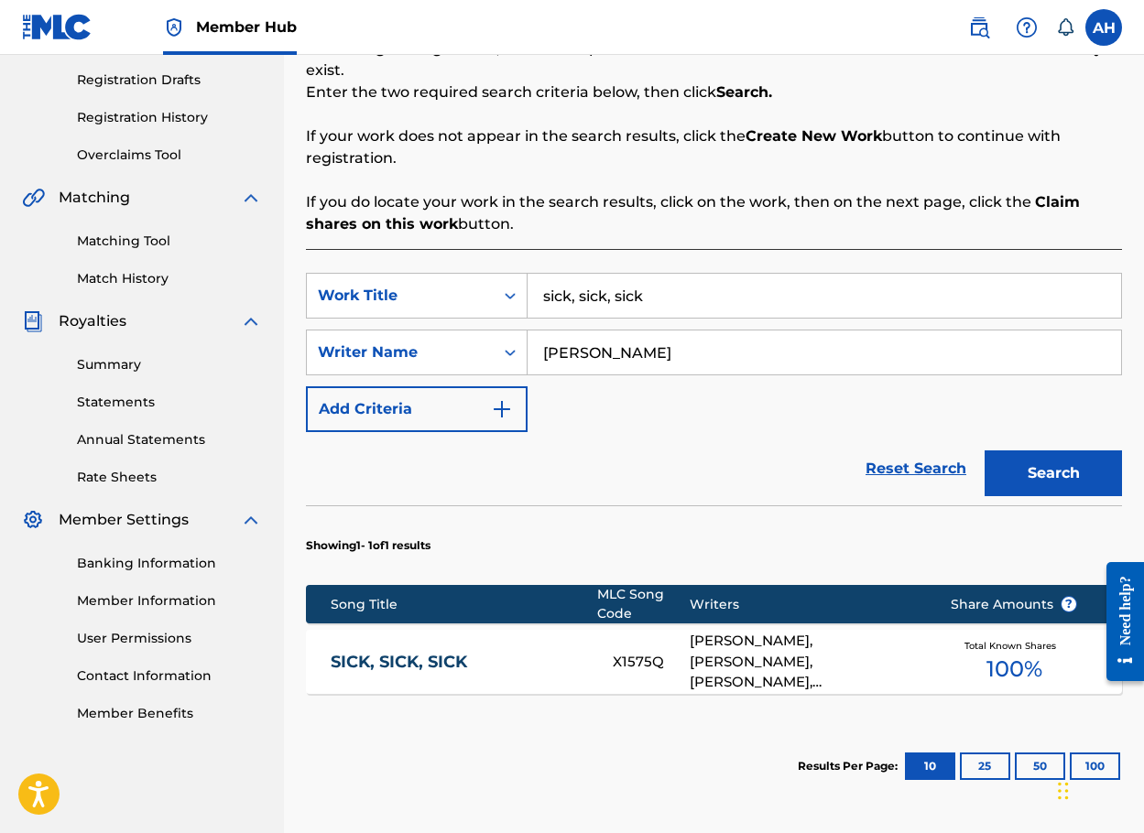
click at [575, 657] on link "SICK, SICK, SICK" at bounding box center [459, 662] width 257 height 21
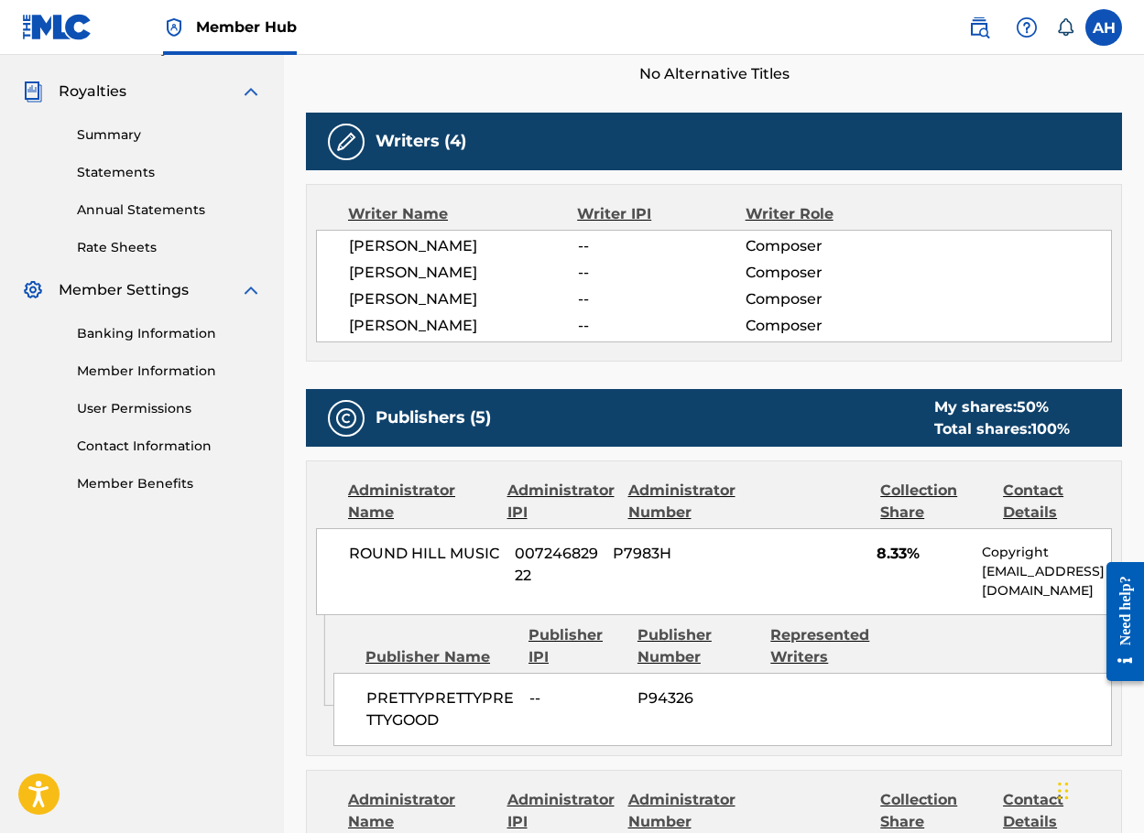
scroll to position [275, 0]
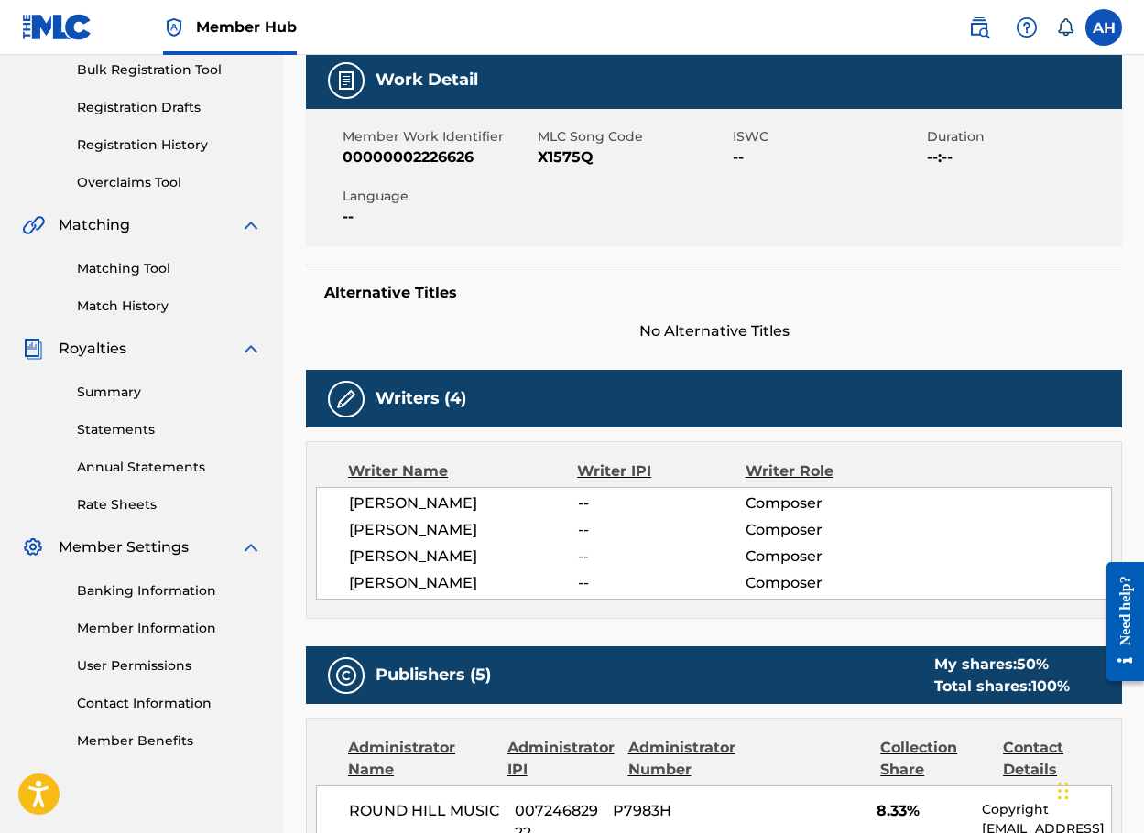
click at [572, 163] on span "X1575Q" at bounding box center [633, 158] width 190 height 22
copy span "X1575Q"
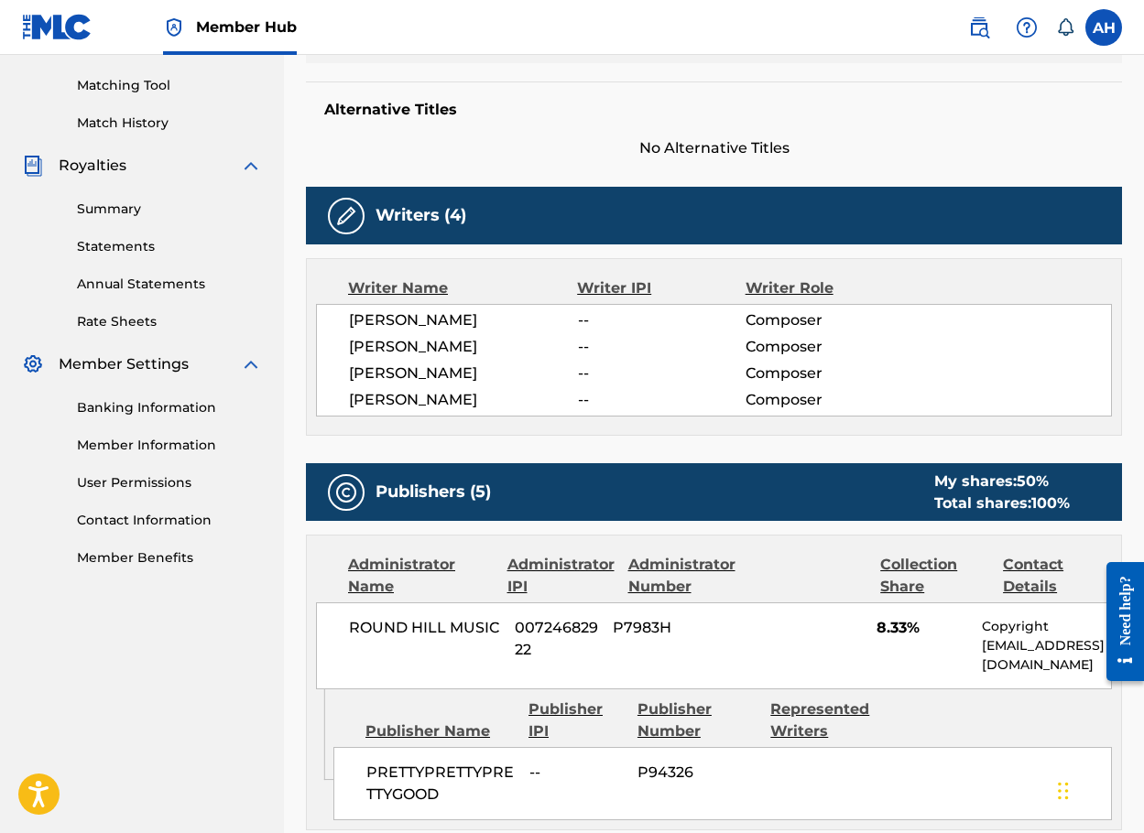
click at [765, 627] on div "ROUND HILL MUSIC 00724682922 P7983H 8.33% Copyright [EMAIL_ADDRESS][DOMAIN_NAME]" at bounding box center [714, 646] width 796 height 87
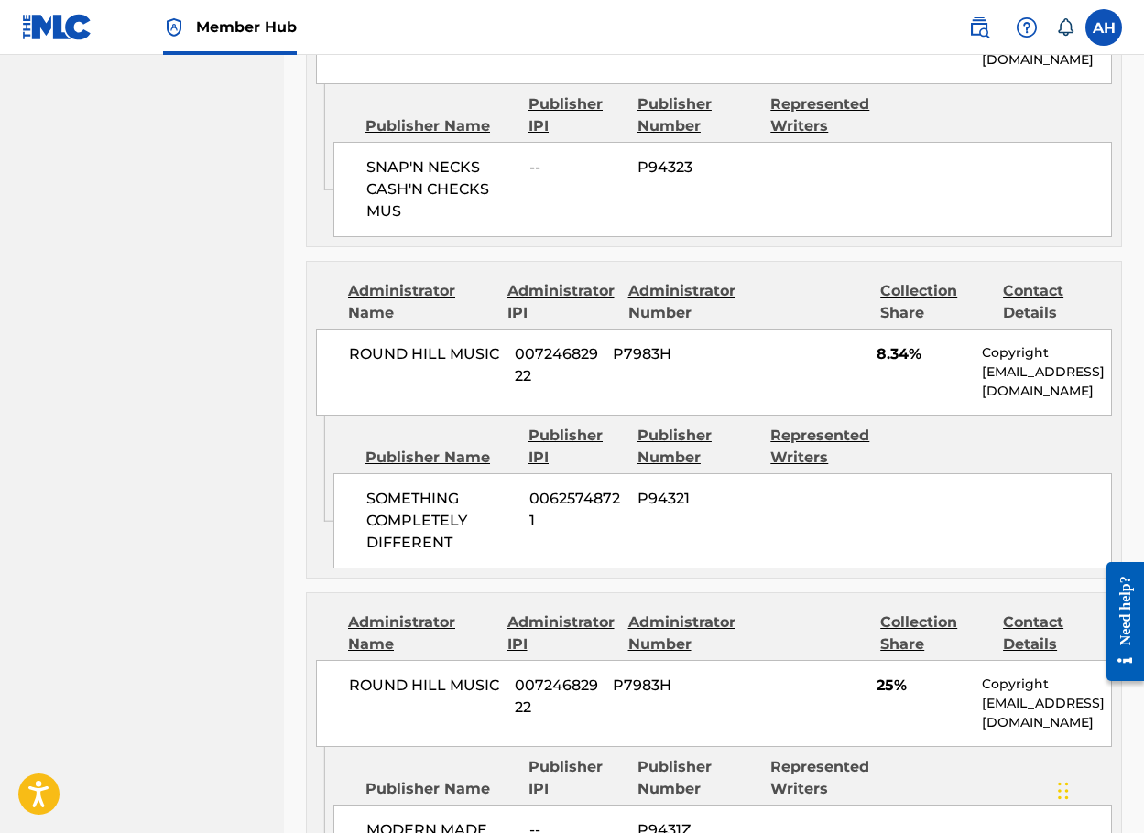
scroll to position [1374, 0]
